Goal: Task Accomplishment & Management: Use online tool/utility

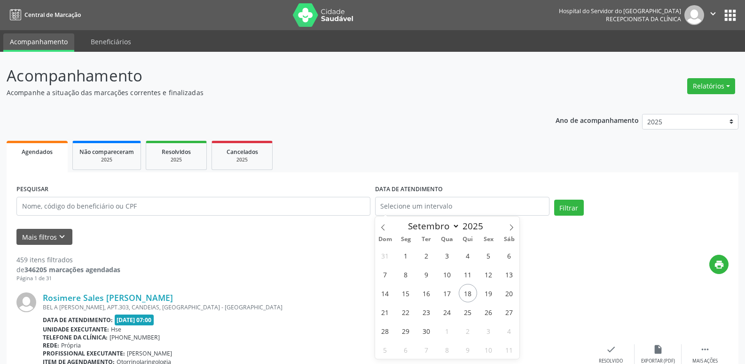
select select "8"
click at [721, 87] on button "Relatórios" at bounding box center [712, 86] width 48 height 16
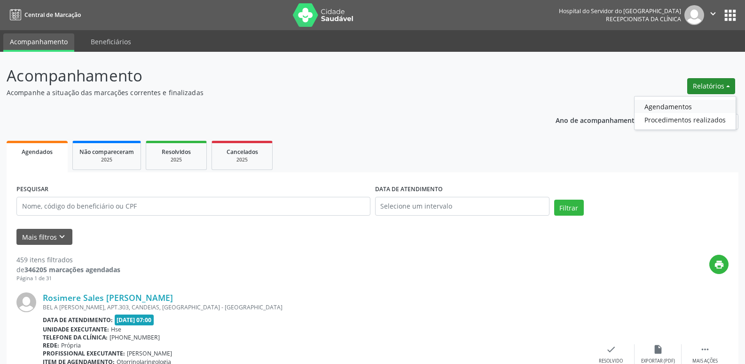
click at [706, 104] on link "Agendamentos" at bounding box center [685, 106] width 101 height 13
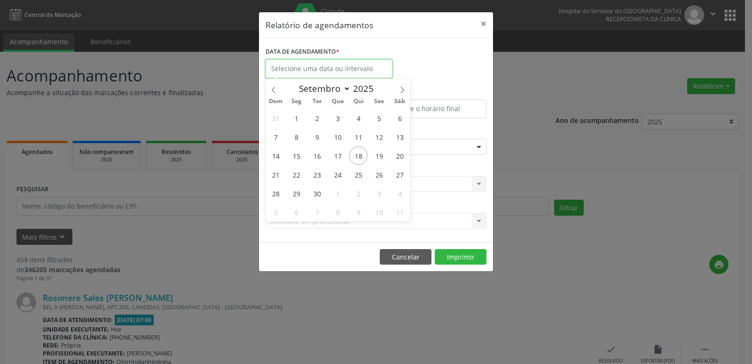
click at [332, 63] on input "text" at bounding box center [329, 68] width 127 height 19
click at [355, 153] on span "18" at bounding box center [358, 155] width 18 height 18
type input "[DATE]"
click at [355, 153] on span "18" at bounding box center [358, 155] width 18 height 18
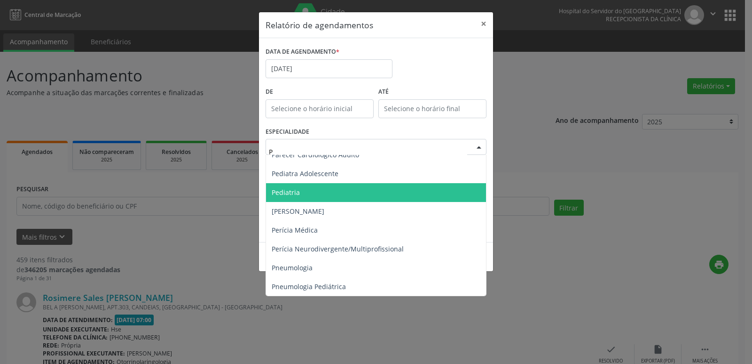
scroll to position [564, 0]
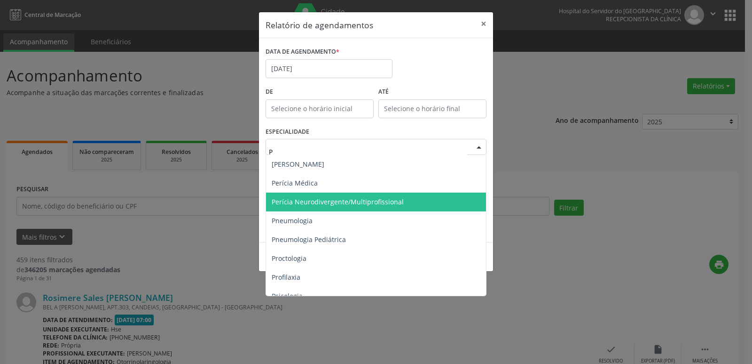
click at [362, 204] on span "Perícia Neurodivergente/Multiprofissional" at bounding box center [338, 201] width 132 height 9
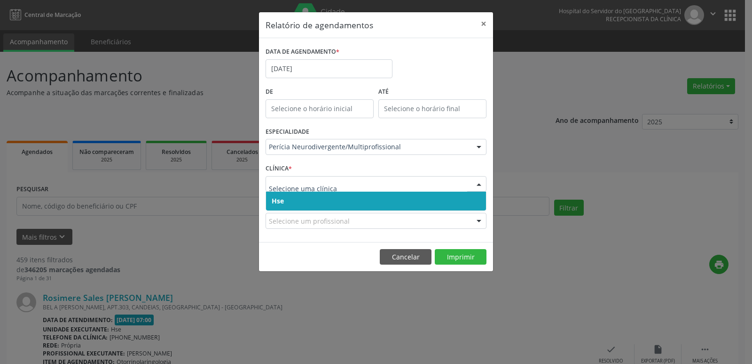
click at [281, 189] on input "text" at bounding box center [368, 188] width 198 height 19
click at [281, 197] on span "Hse" at bounding box center [278, 200] width 12 height 9
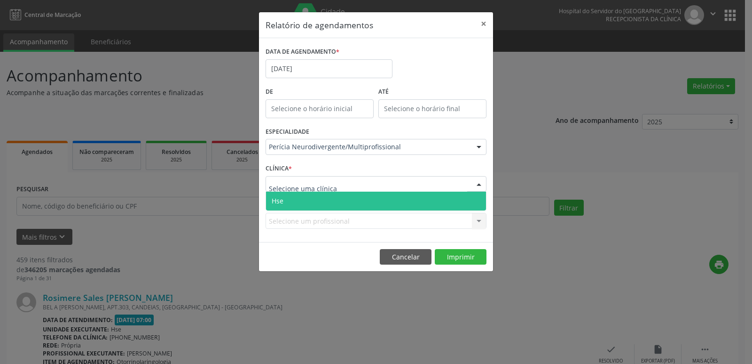
click at [282, 198] on span "Hse" at bounding box center [278, 200] width 12 height 9
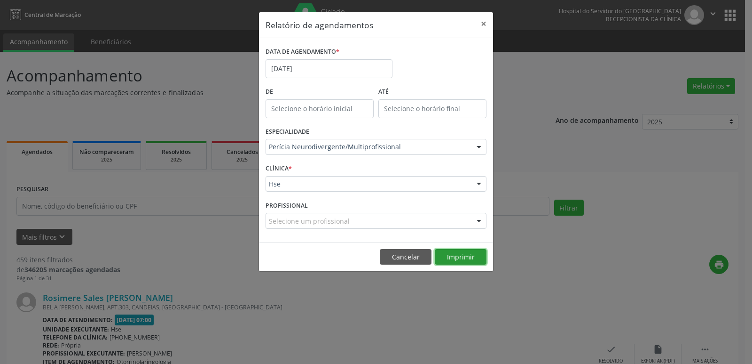
click at [461, 256] on button "Imprimir" at bounding box center [461, 257] width 52 height 16
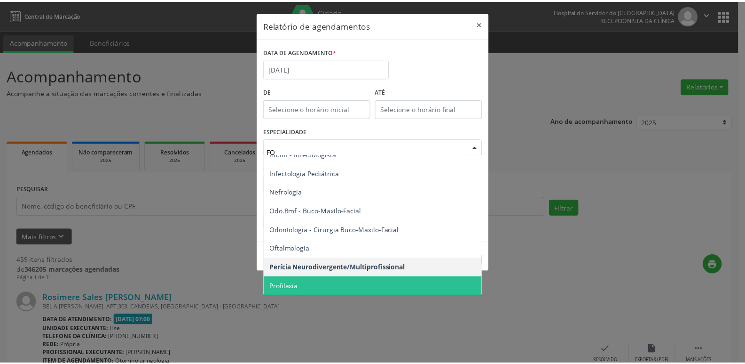
scroll to position [0, 0]
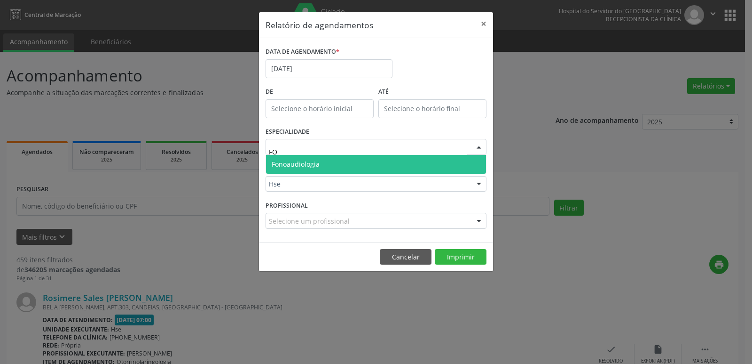
click at [336, 161] on span "Fonoaudiologia" at bounding box center [376, 164] width 220 height 19
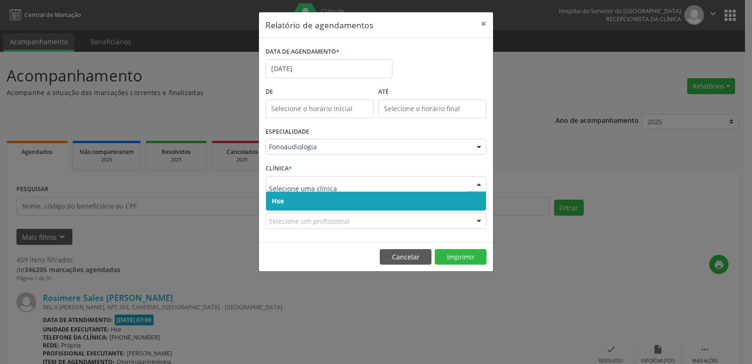
click at [291, 200] on span "Hse" at bounding box center [376, 200] width 220 height 19
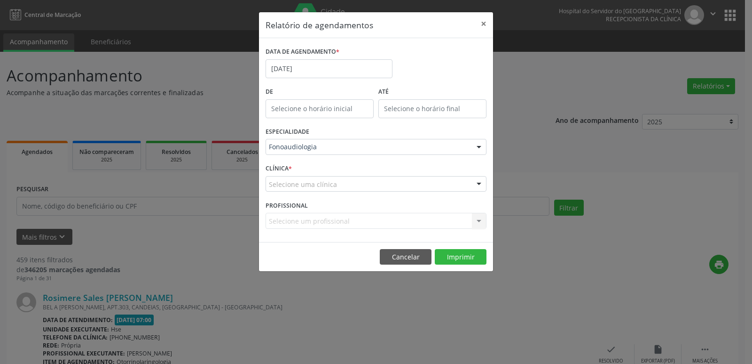
click at [296, 189] on div "Selecione uma clínica" at bounding box center [376, 184] width 221 height 16
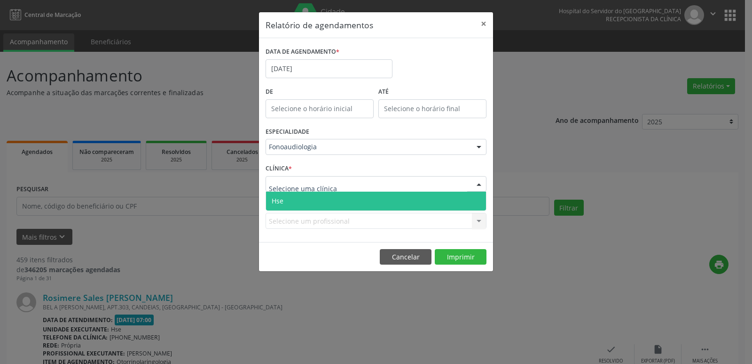
drag, startPoint x: 296, startPoint y: 195, endPoint x: 323, endPoint y: 195, distance: 26.3
click at [297, 195] on span "Hse" at bounding box center [376, 200] width 220 height 19
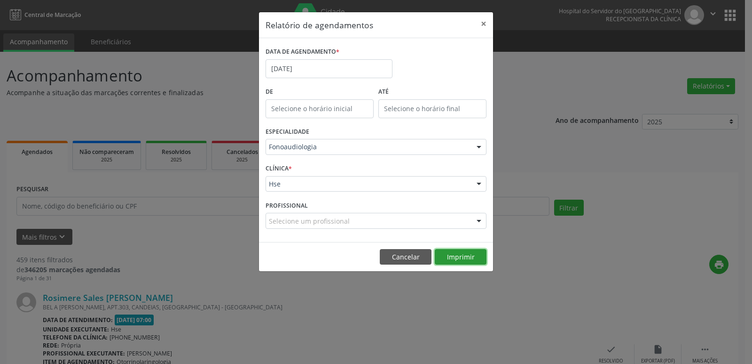
click at [474, 254] on button "Imprimir" at bounding box center [461, 257] width 52 height 16
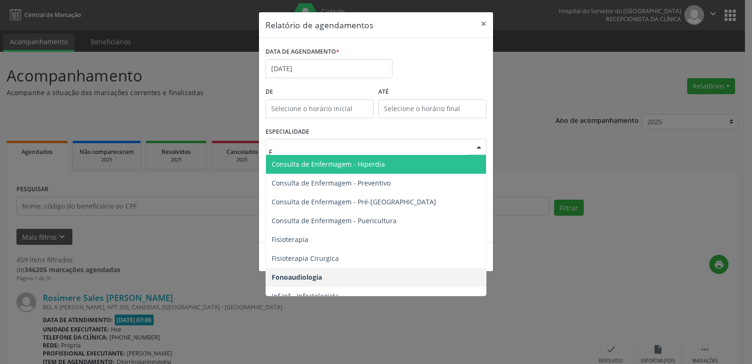
type input "FI"
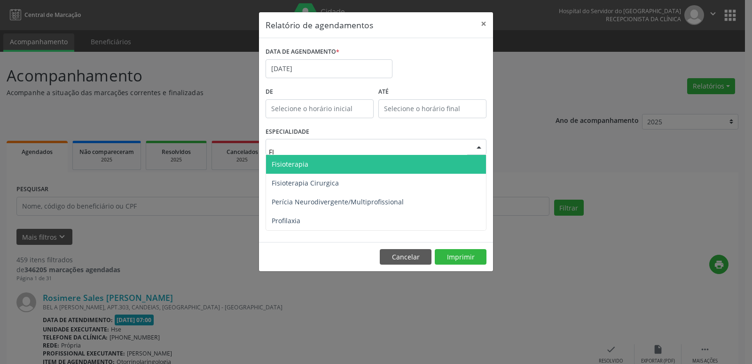
click at [292, 164] on span "Fisioterapia" at bounding box center [290, 163] width 37 height 9
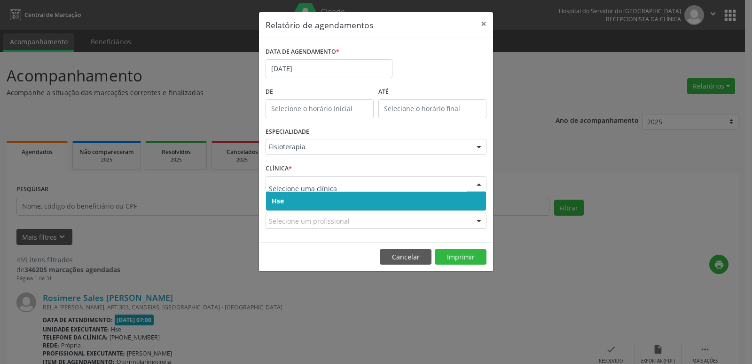
click at [279, 202] on span "Hse" at bounding box center [278, 200] width 12 height 9
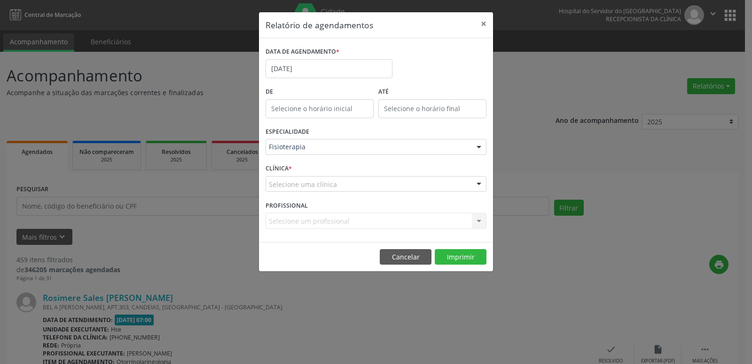
click at [283, 190] on div "Selecione uma clínica" at bounding box center [376, 184] width 221 height 16
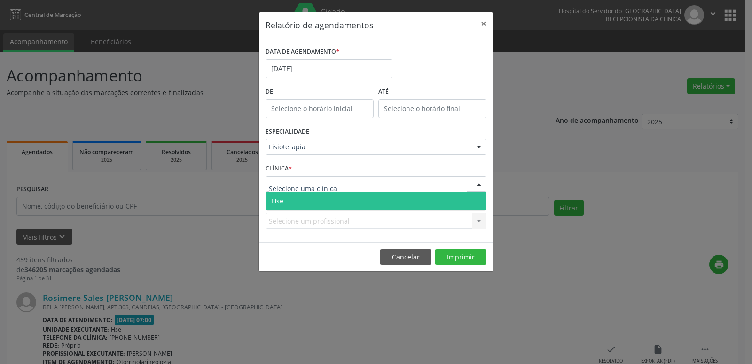
click at [281, 195] on span "Hse" at bounding box center [376, 200] width 220 height 19
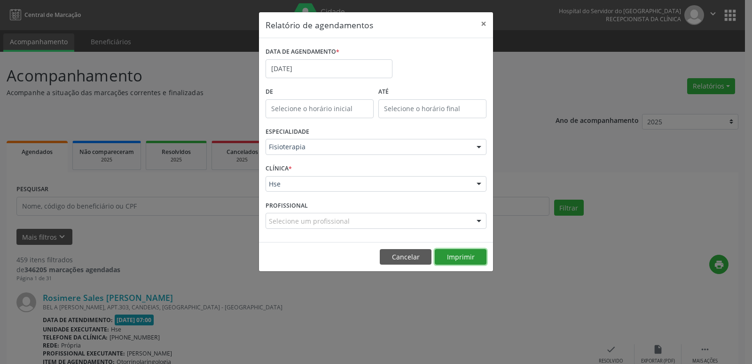
click at [453, 259] on button "Imprimir" at bounding box center [461, 257] width 52 height 16
click at [485, 28] on button "×" at bounding box center [484, 23] width 19 height 23
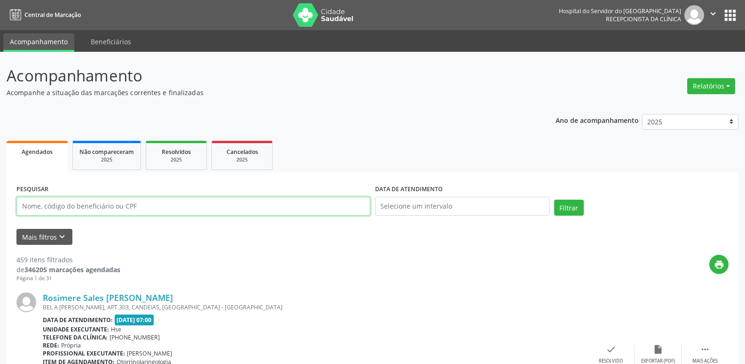
click at [105, 211] on input "text" at bounding box center [193, 206] width 354 height 19
paste input "111668944487"
type input "111668944487"
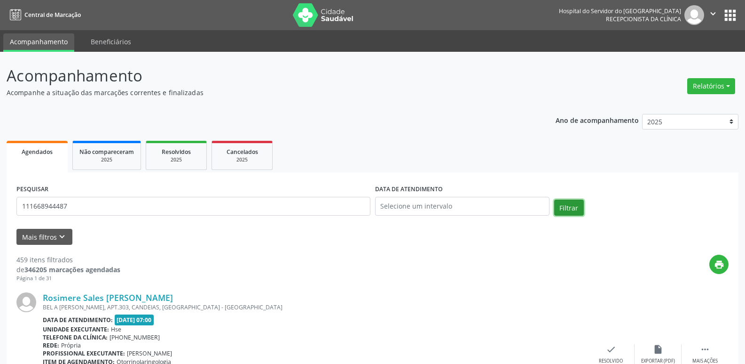
click at [564, 203] on button "Filtrar" at bounding box center [569, 207] width 30 height 16
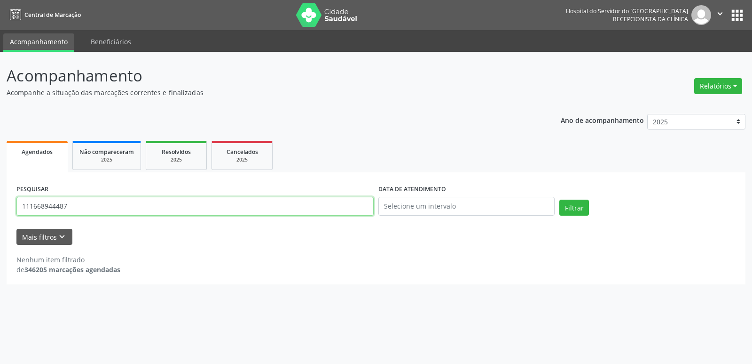
drag, startPoint x: 102, startPoint y: 214, endPoint x: 0, endPoint y: 233, distance: 103.4
click at [0, 233] on div "Acompanhamento Acompanhe a situação das marcações correntes e finalizadas Relat…" at bounding box center [376, 208] width 752 height 312
paste input "11166894487"
type input "11166894487"
click at [560, 199] on button "Filtrar" at bounding box center [575, 207] width 30 height 16
